Goal: Task Accomplishment & Management: Manage account settings

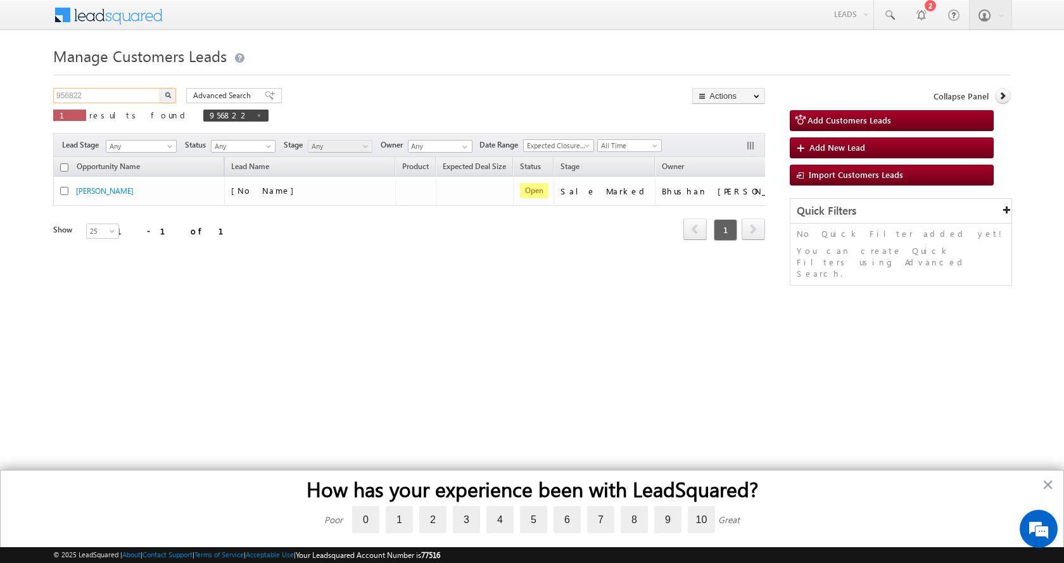
click at [71, 91] on input "956822" at bounding box center [107, 95] width 108 height 15
paste input "38861"
type input "938861"
click at [160, 88] on button "button" at bounding box center [168, 95] width 16 height 15
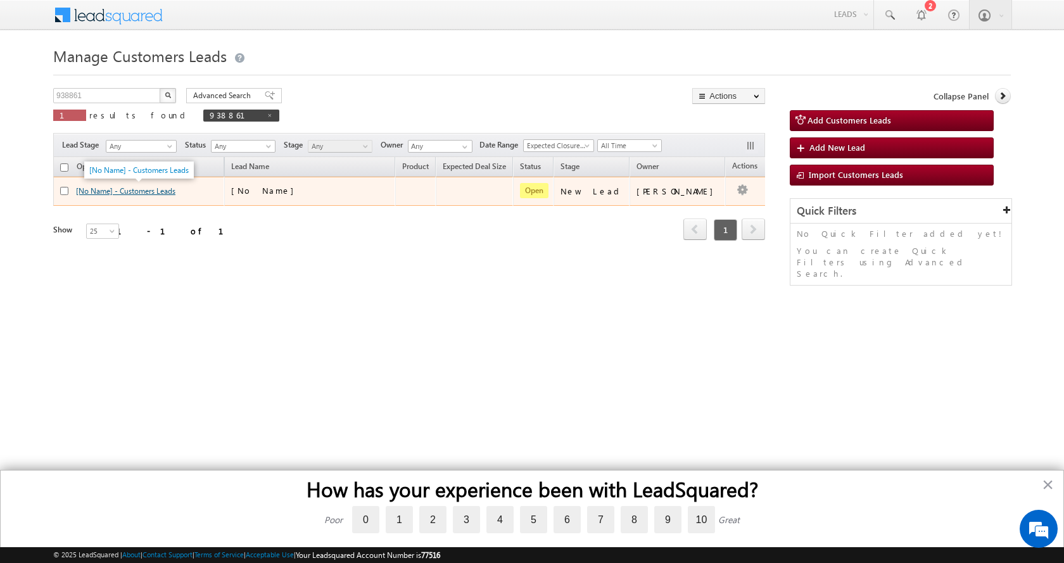
click at [132, 191] on link "[No Name] - Customers Leads" at bounding box center [125, 191] width 99 height 10
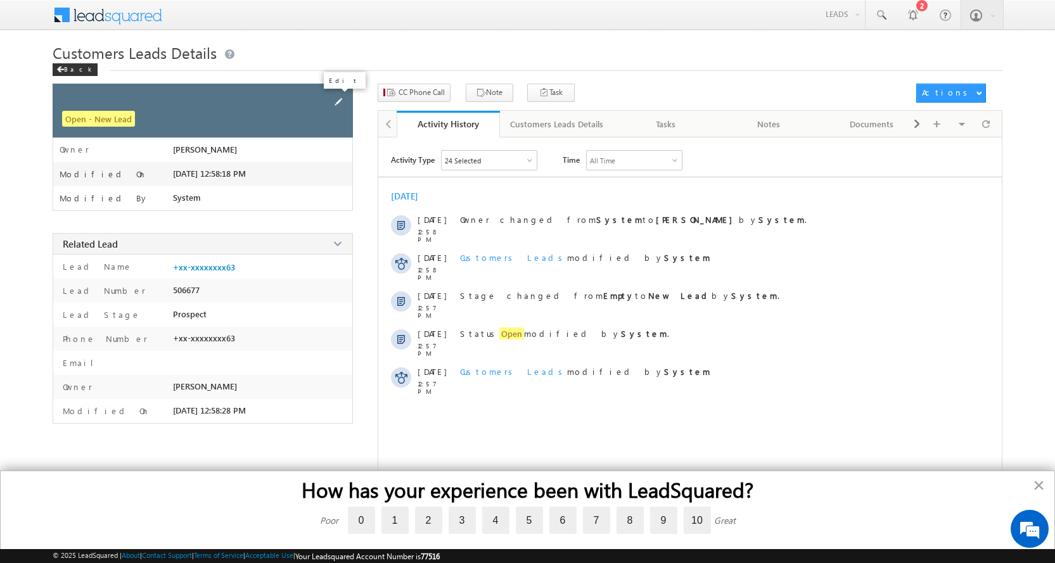
click at [339, 99] on span at bounding box center [338, 102] width 14 height 14
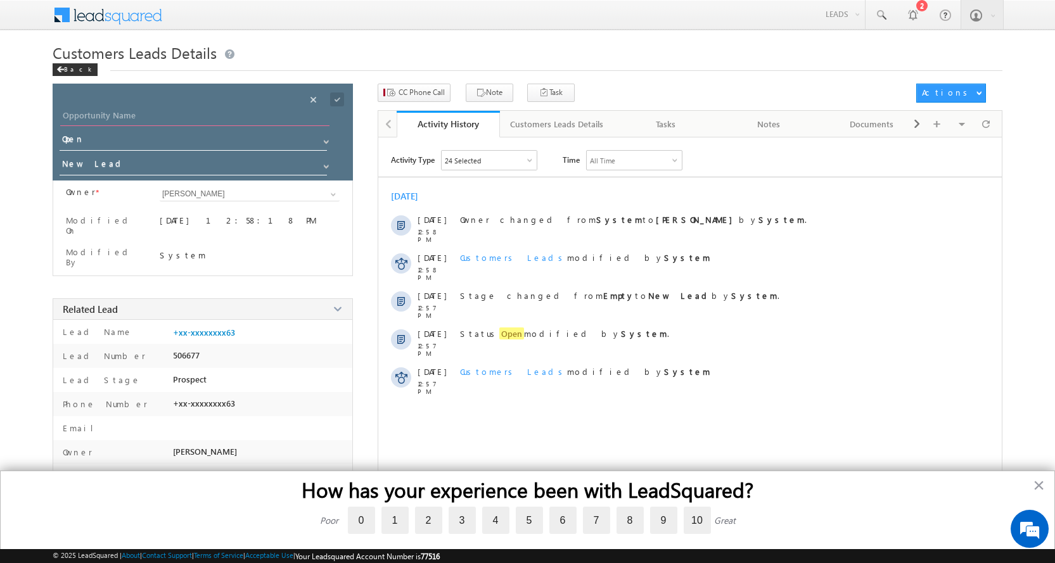
click at [253, 119] on input "Opportunity Name" at bounding box center [194, 117] width 269 height 18
paste input "MOHAMMAD SHAHNAWAZ"
type input "MOHAMMAD SHAHNAWAZ"
click at [331, 166] on span at bounding box center [326, 167] width 10 height 10
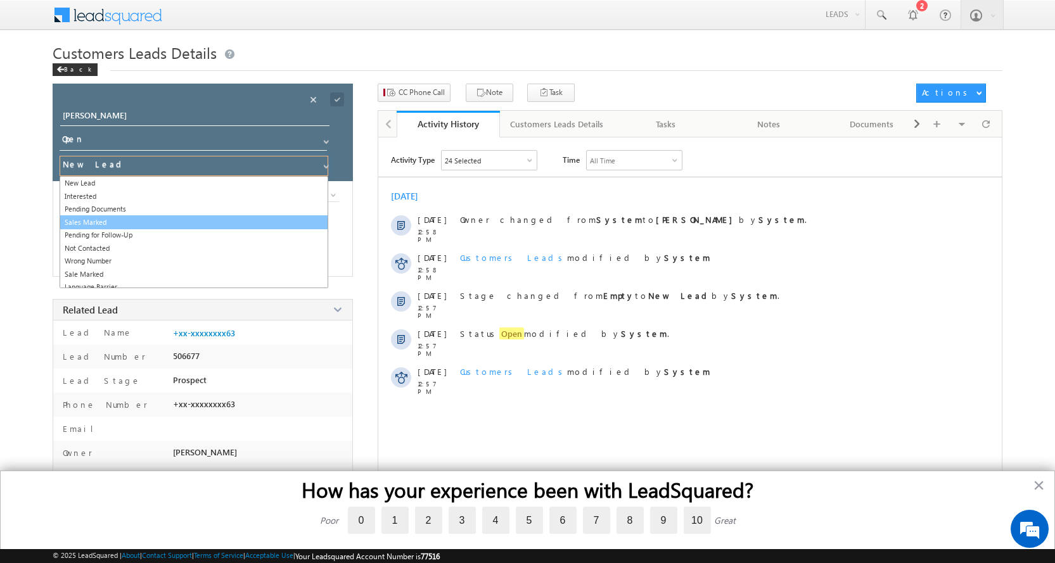
click at [121, 220] on link "Sales Marked" at bounding box center [194, 222] width 269 height 15
type input "Sales Marked"
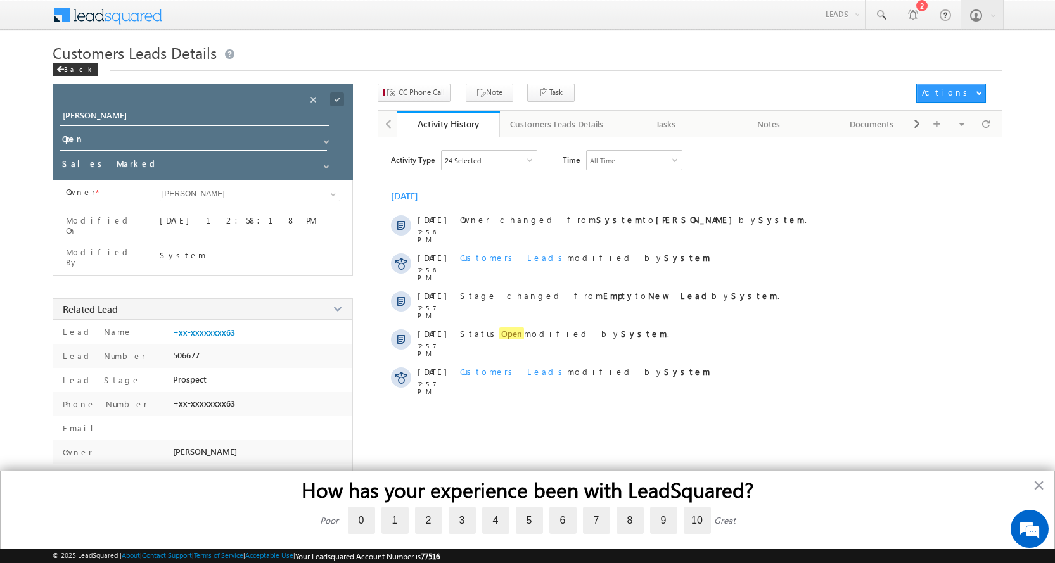
click at [340, 103] on span at bounding box center [337, 99] width 14 height 14
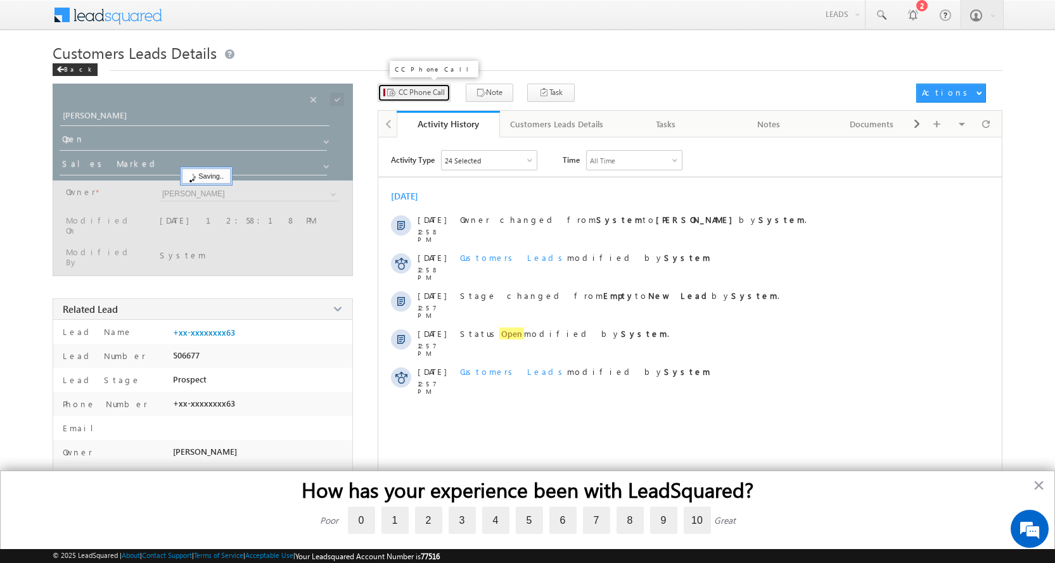
click at [417, 95] on span "CC Phone Call" at bounding box center [421, 92] width 46 height 11
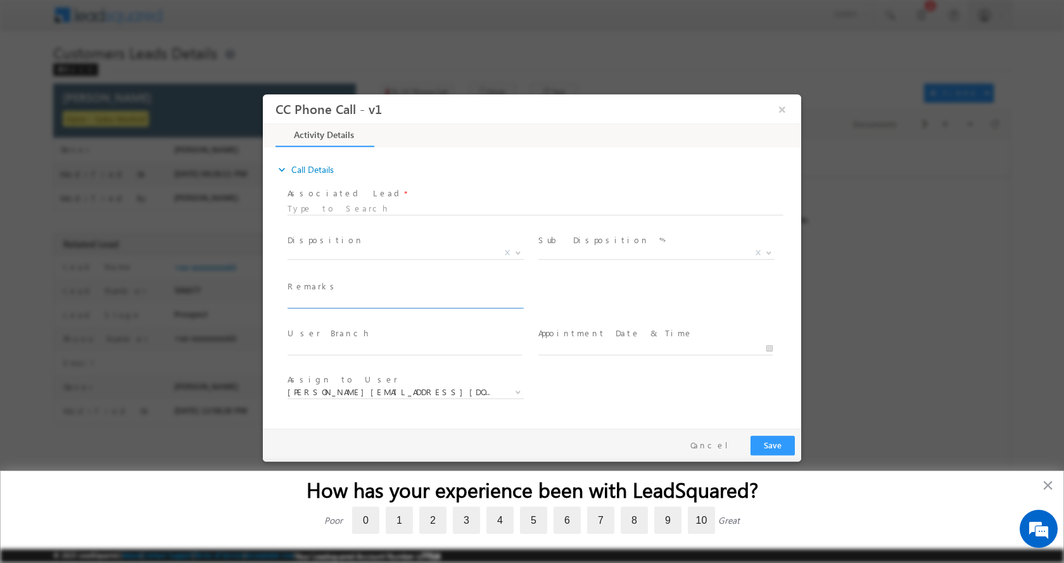
click at [353, 296] on input "text" at bounding box center [405, 301] width 234 height 13
type input "MOHAMMAD SHAHNAWAZ-8507750763-HOME CONSTRUCTION-LOAN-10 L-REG-AGE-42-BUSINESS-I…"
click at [515, 255] on span at bounding box center [517, 252] width 13 height 16
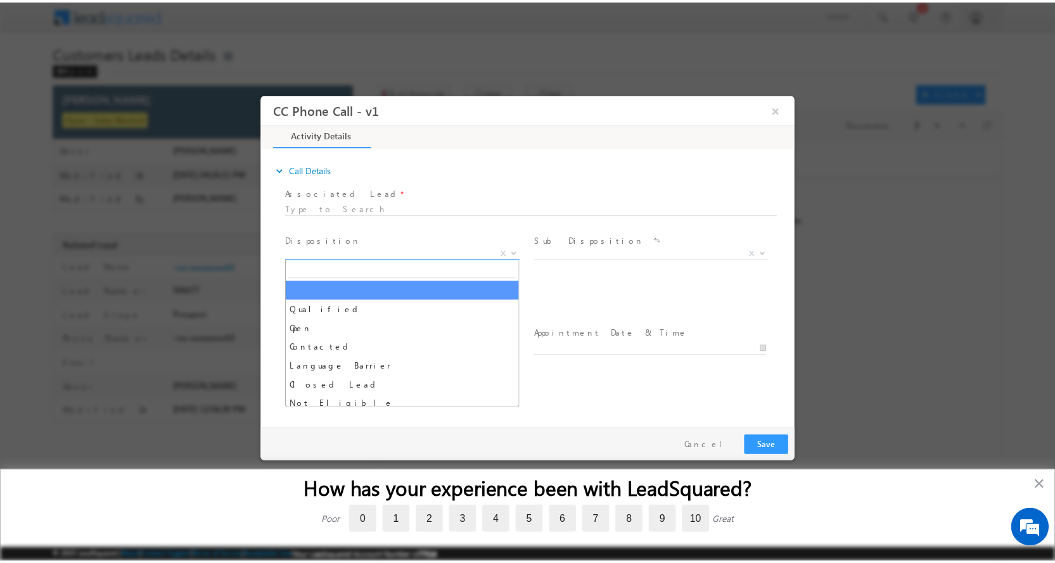
scroll to position [0, 0]
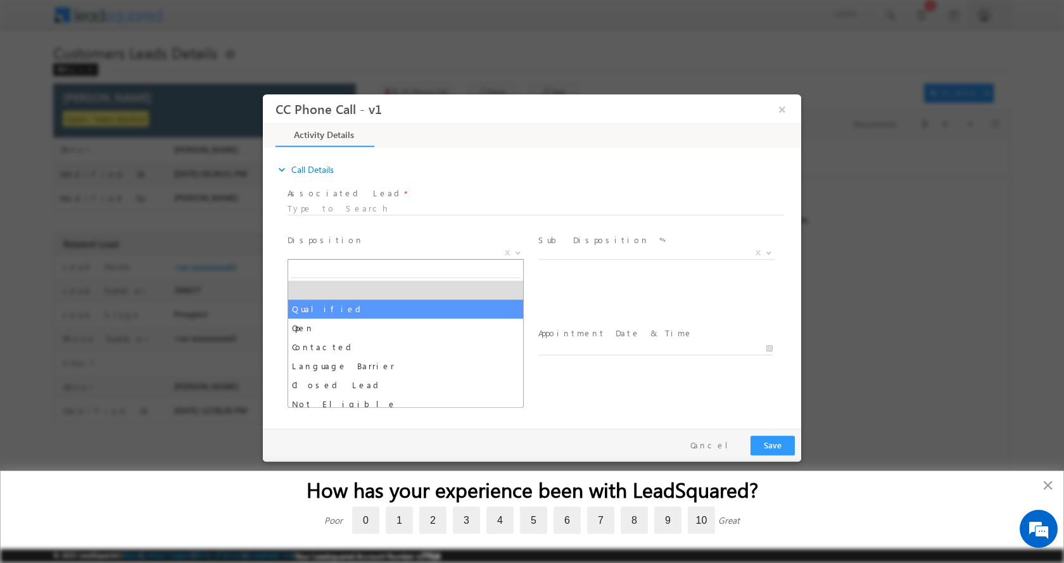
select select "Qualified"
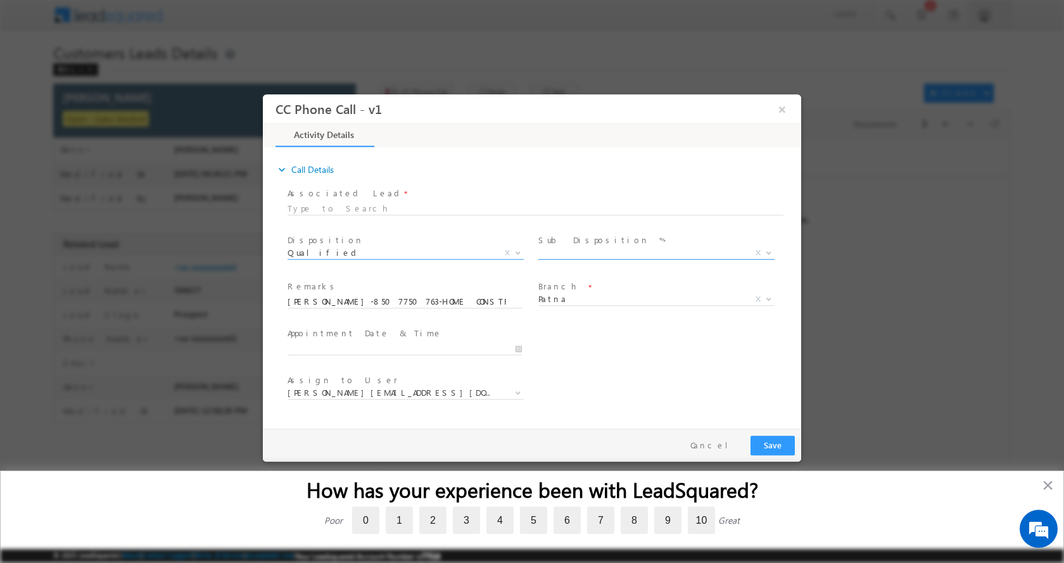
click at [770, 253] on span at bounding box center [767, 252] width 13 height 16
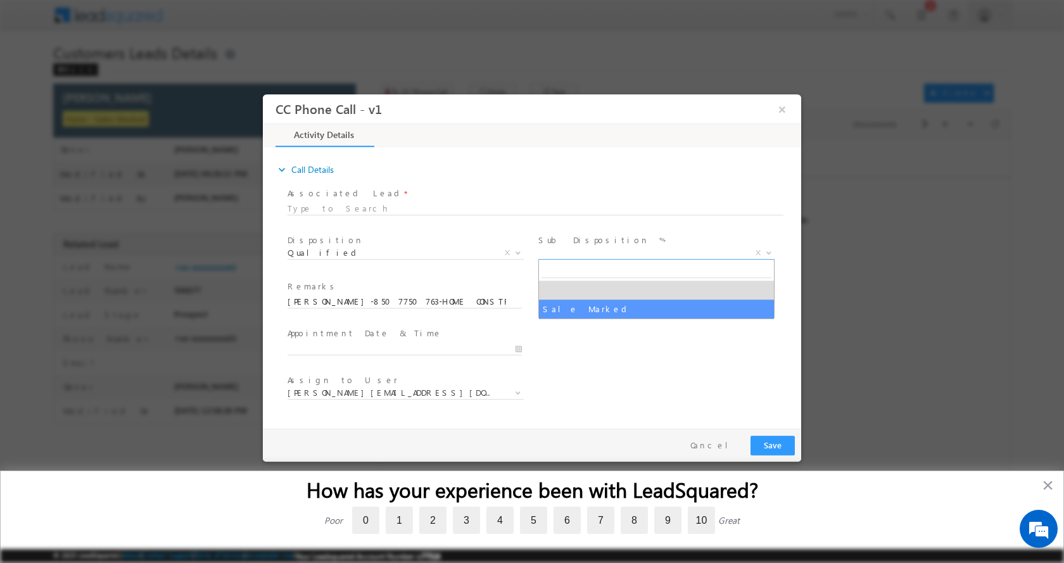
select select "Sale Marked"
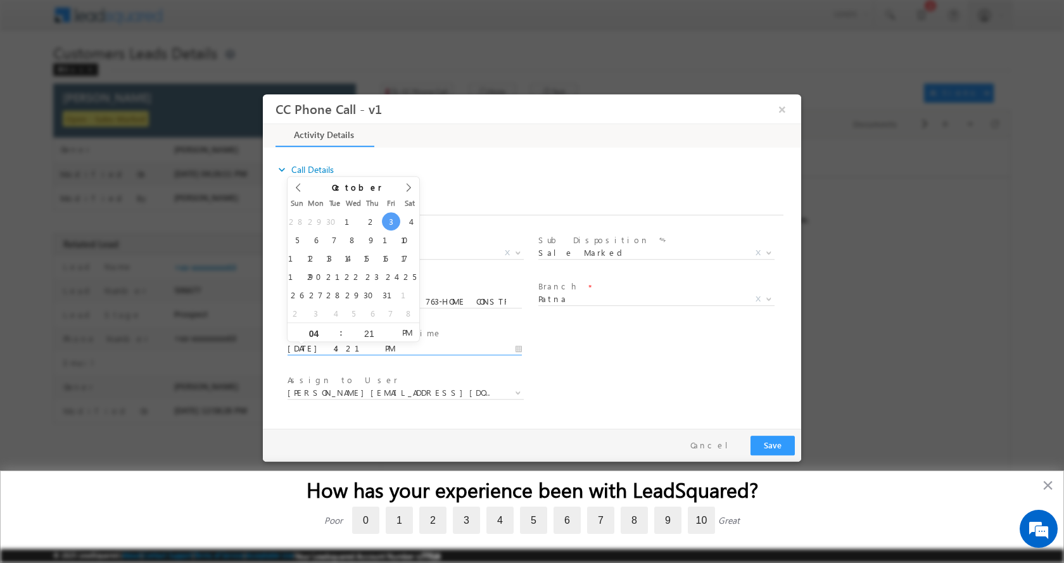
click at [518, 348] on input "10/03/2025 4:21 PM" at bounding box center [405, 348] width 234 height 13
type input "10/04/2025 4:21 PM"
click at [777, 445] on button "Save" at bounding box center [773, 445] width 44 height 20
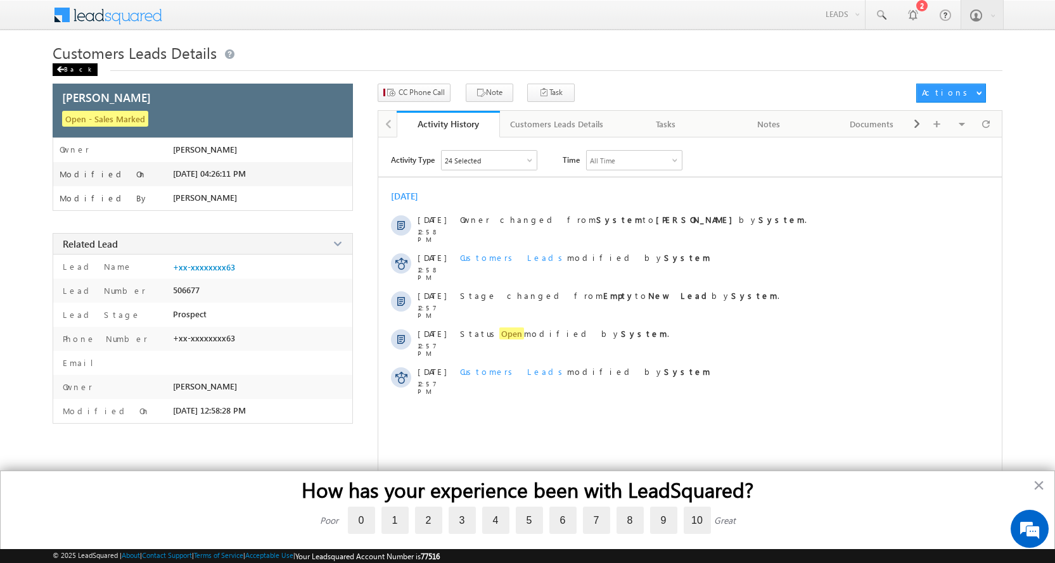
click at [67, 65] on div "Back" at bounding box center [75, 69] width 45 height 13
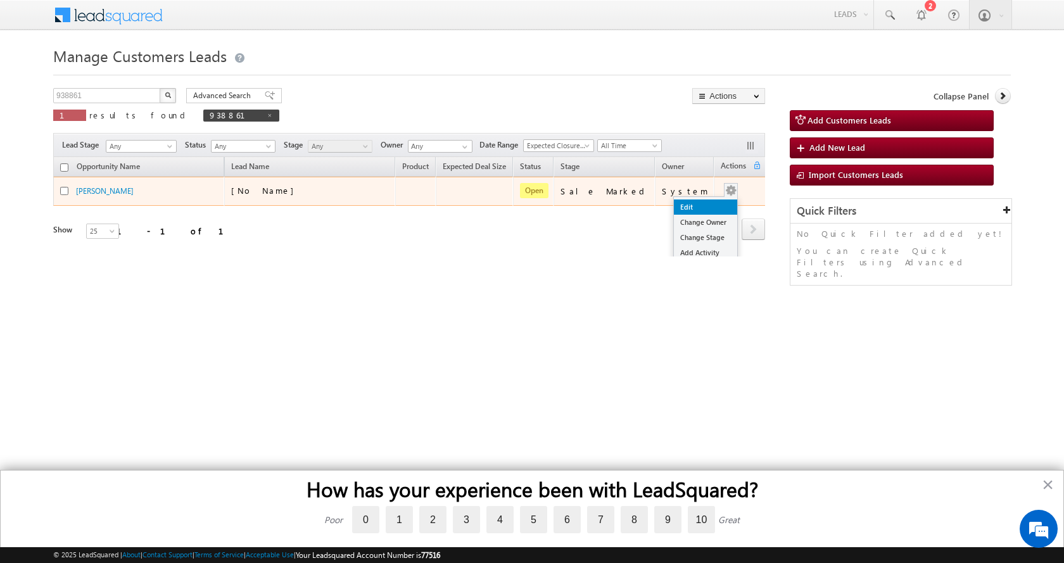
click at [706, 204] on link "Edit" at bounding box center [705, 207] width 63 height 15
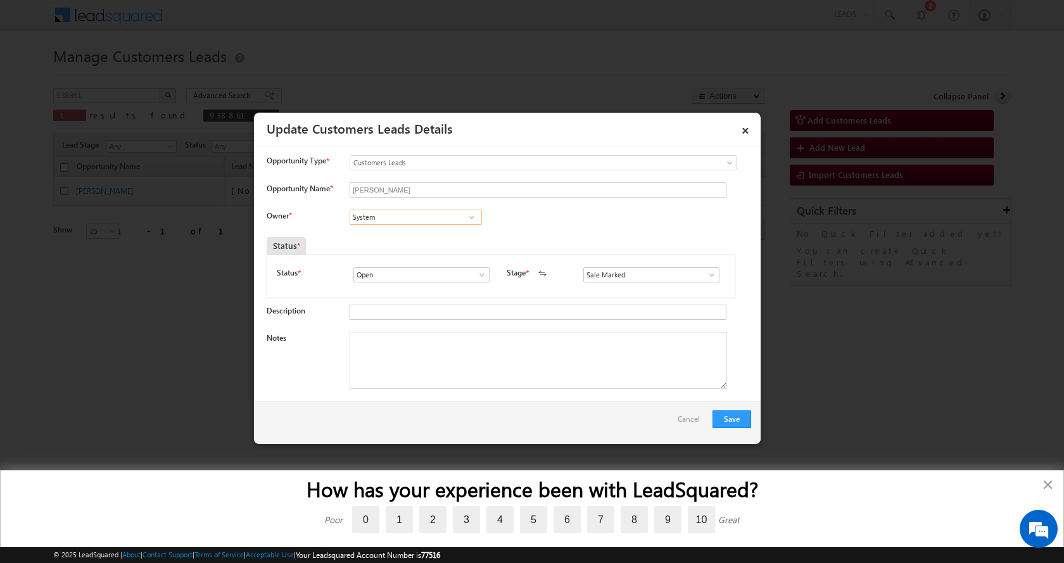
click at [388, 213] on input "System" at bounding box center [416, 217] width 132 height 15
paste input "ubha"
click at [426, 242] on span "subham.singh@sgrlimited.in" at bounding box center [412, 242] width 114 height 10
type input "Subham"
click at [412, 372] on textarea "Notes" at bounding box center [539, 360] width 378 height 57
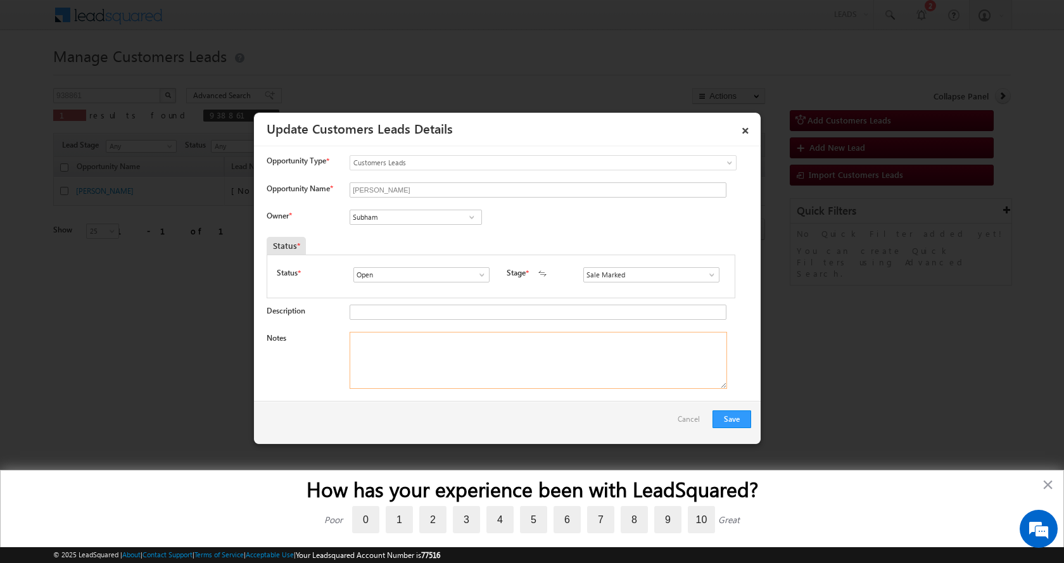
click at [400, 360] on textarea "Notes" at bounding box center [539, 360] width 378 height 57
paste textarea "MOHAMMAD SHAHNAWAZ-8507750763-HOME CONSTRUCTION-LOAN-10 L-REG-AGE-42-BUSINESS-I…"
type textarea "MOHAMMAD SHAHNAWAZ-8507750763-HOME CONSTRUCTION-LOAN-10 L-REG-AGE-42-BUSINESS-I…"
click at [723, 417] on button "Save" at bounding box center [732, 419] width 39 height 18
